Goal: Check status: Check status

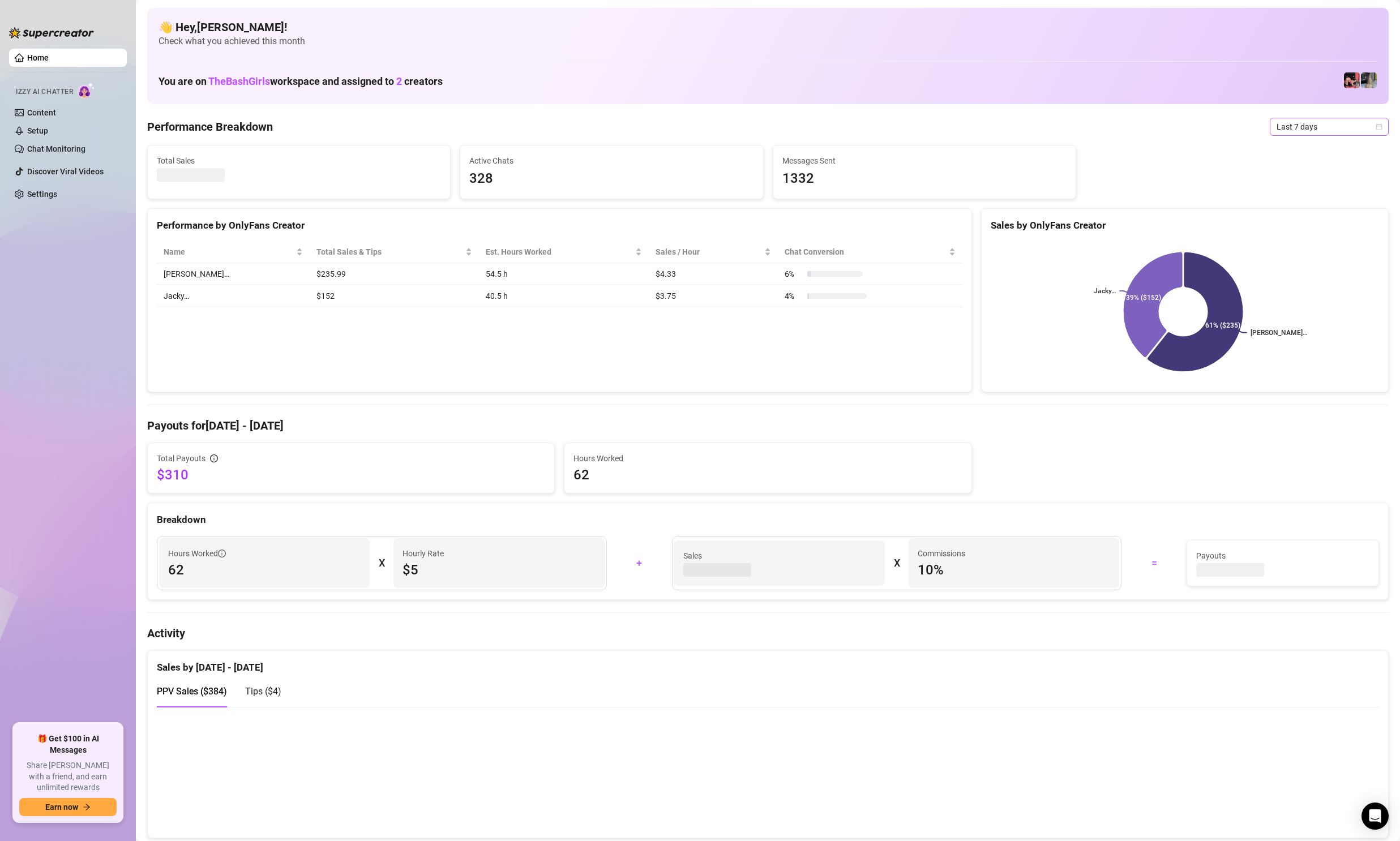
click at [1321, 128] on span "Last 7 days" at bounding box center [1329, 126] width 106 height 17
click at [1294, 226] on div "Custom date" at bounding box center [1319, 222] width 101 height 12
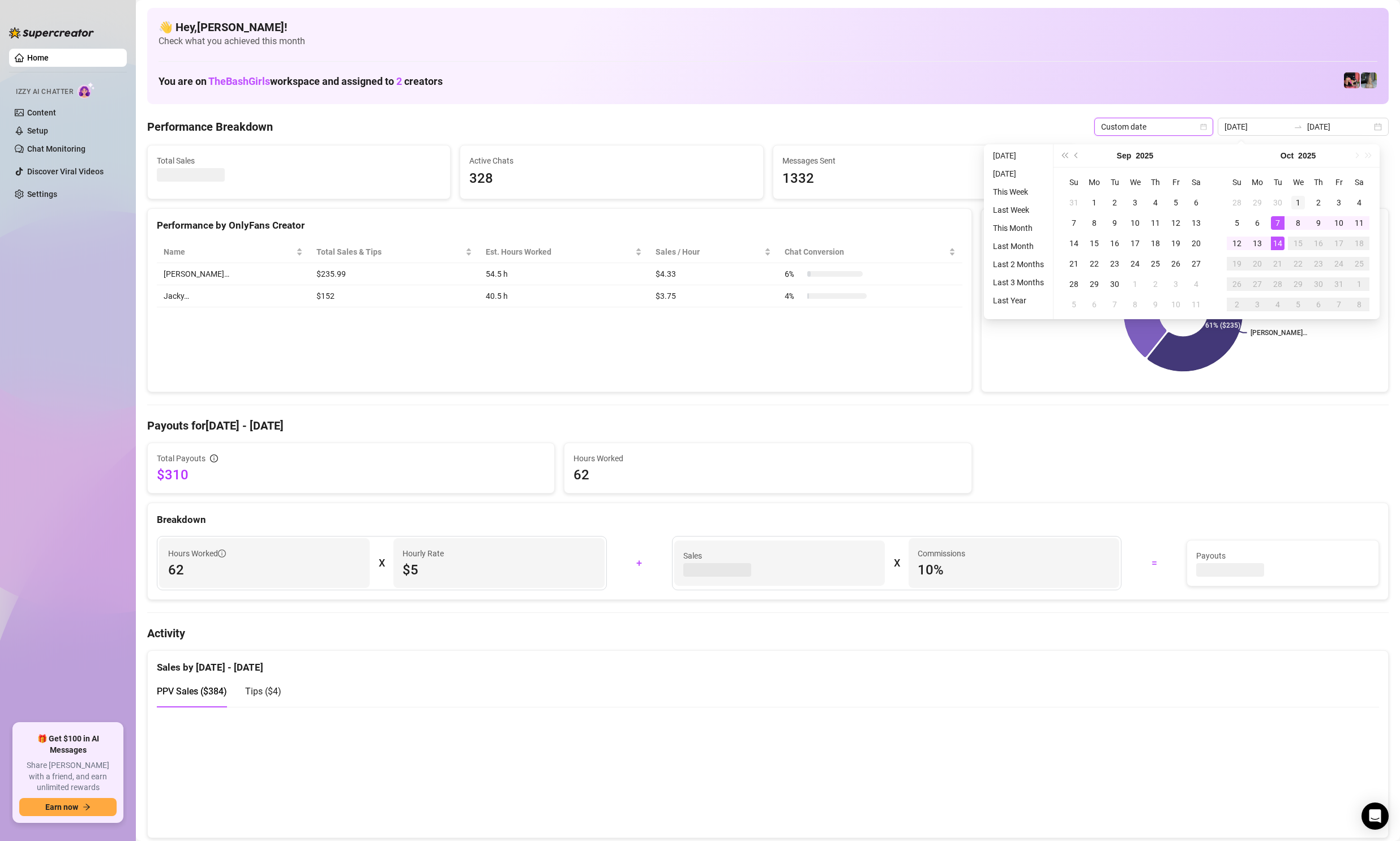
type input "[DATE]"
click at [1299, 201] on div "1" at bounding box center [1298, 202] width 14 height 14
type input "[DATE]"
click at [1274, 244] on div "14" at bounding box center [1278, 244] width 14 height 14
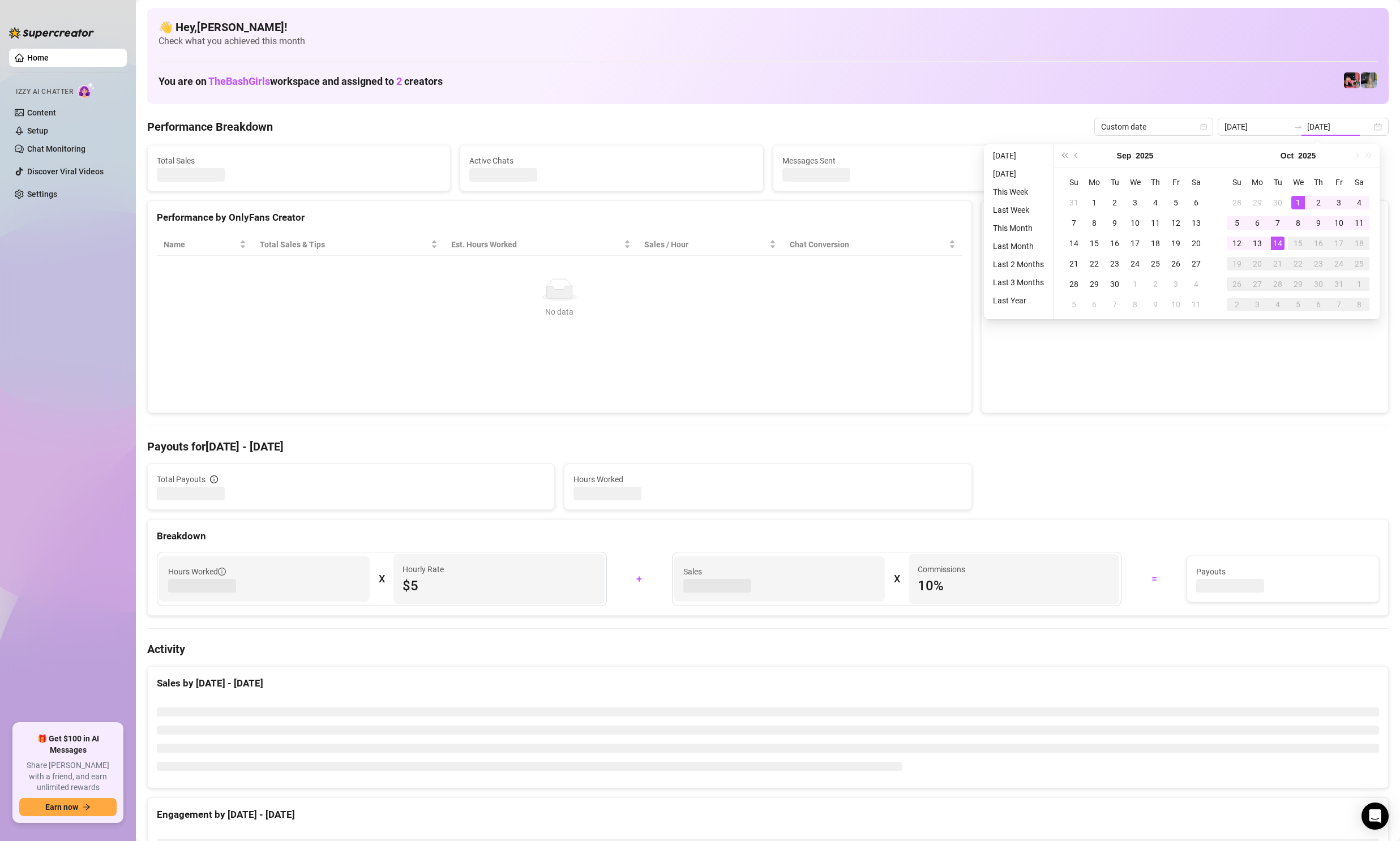
type input "[DATE]"
